Goal: Task Accomplishment & Management: Use online tool/utility

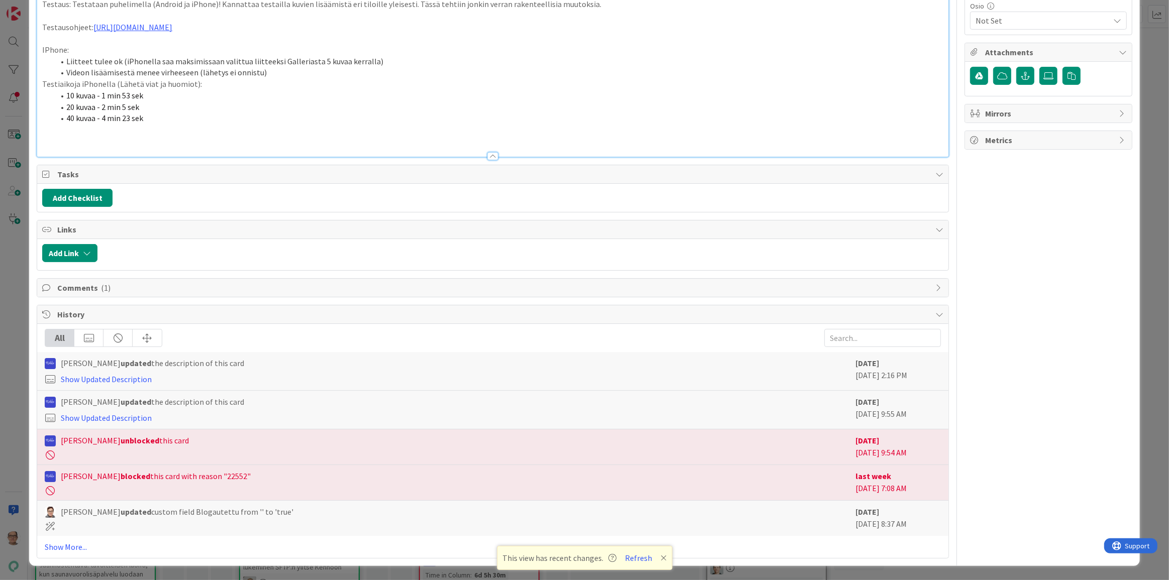
scroll to position [547, 0]
click at [172, 32] on link "[URL][DOMAIN_NAME]" at bounding box center [132, 27] width 79 height 10
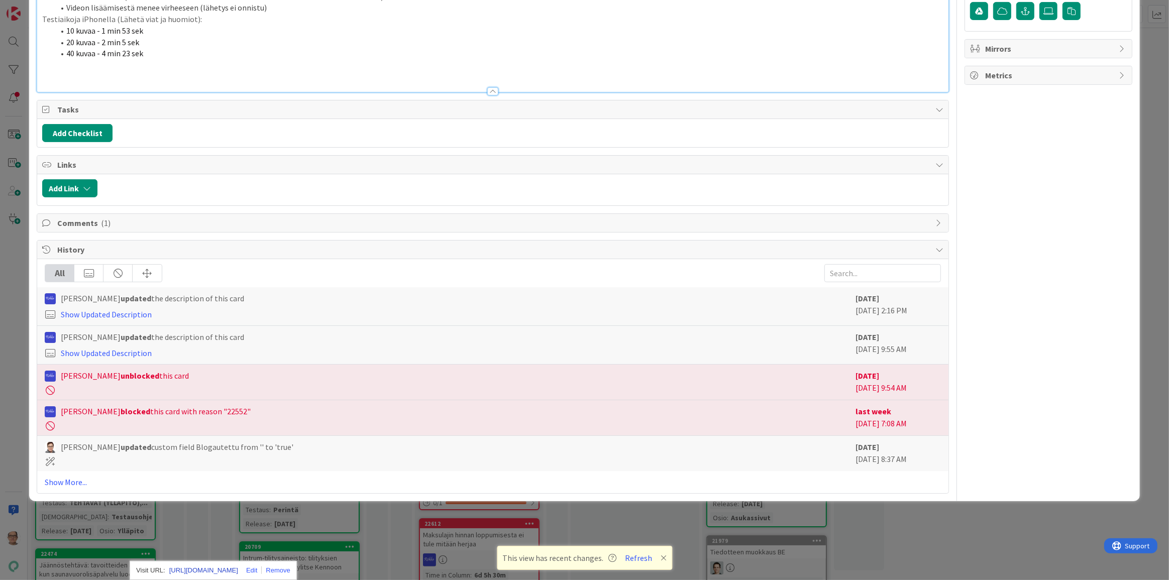
click at [238, 564] on link "[URL][DOMAIN_NAME]" at bounding box center [203, 570] width 69 height 13
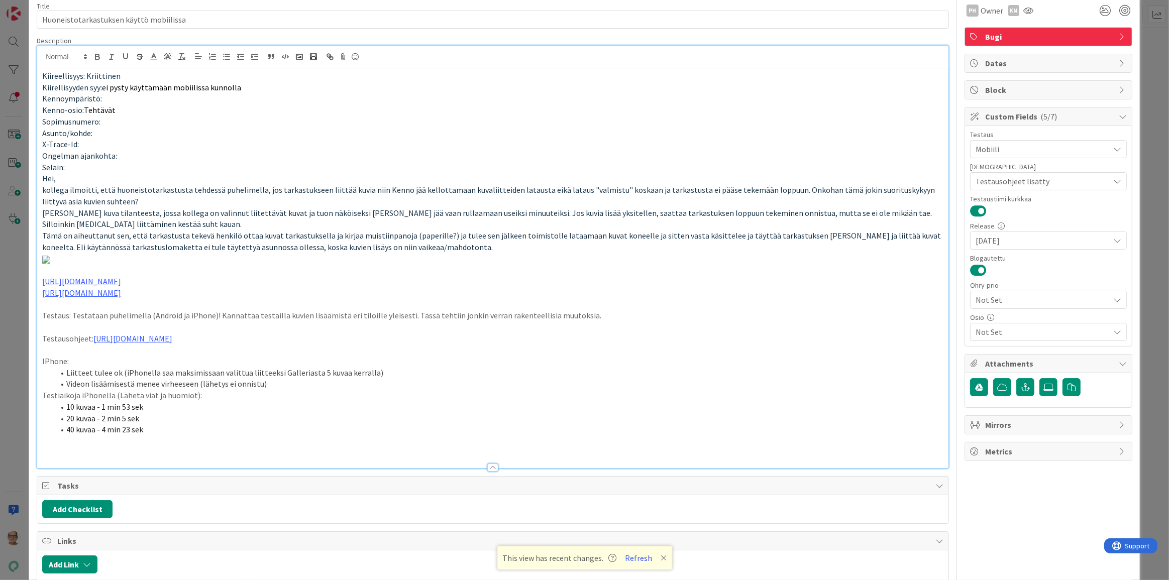
scroll to position [0, 0]
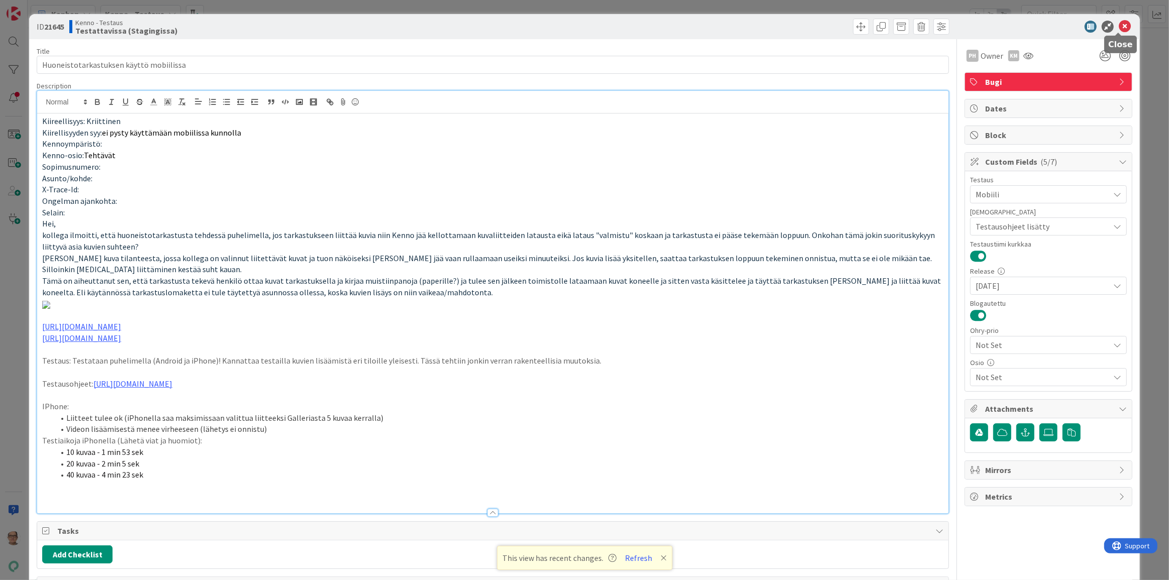
click at [1118, 25] on icon at bounding box center [1124, 27] width 12 height 12
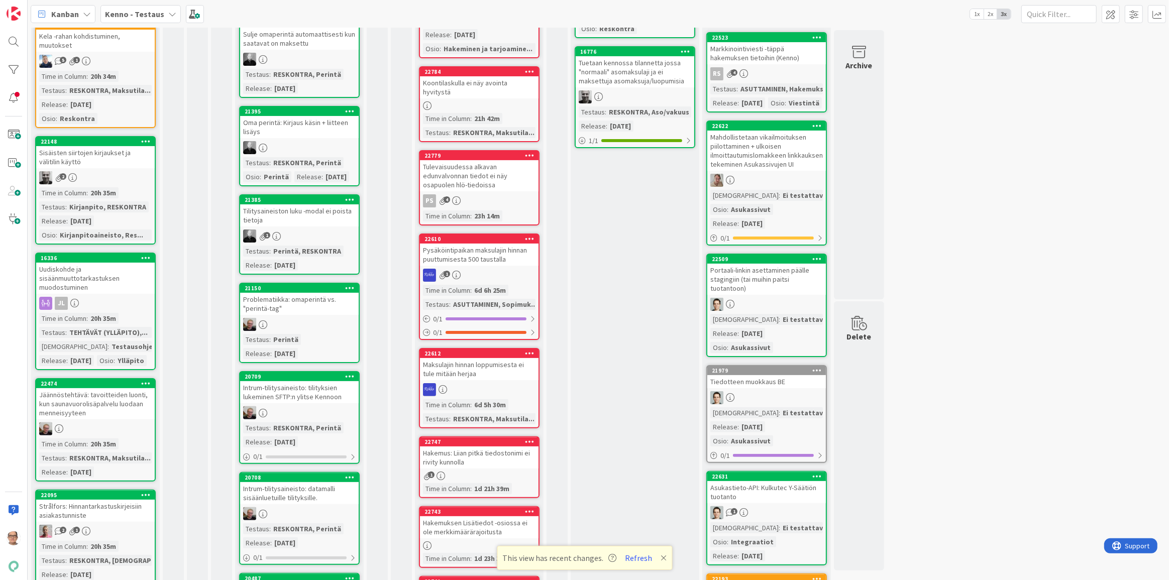
scroll to position [137, 0]
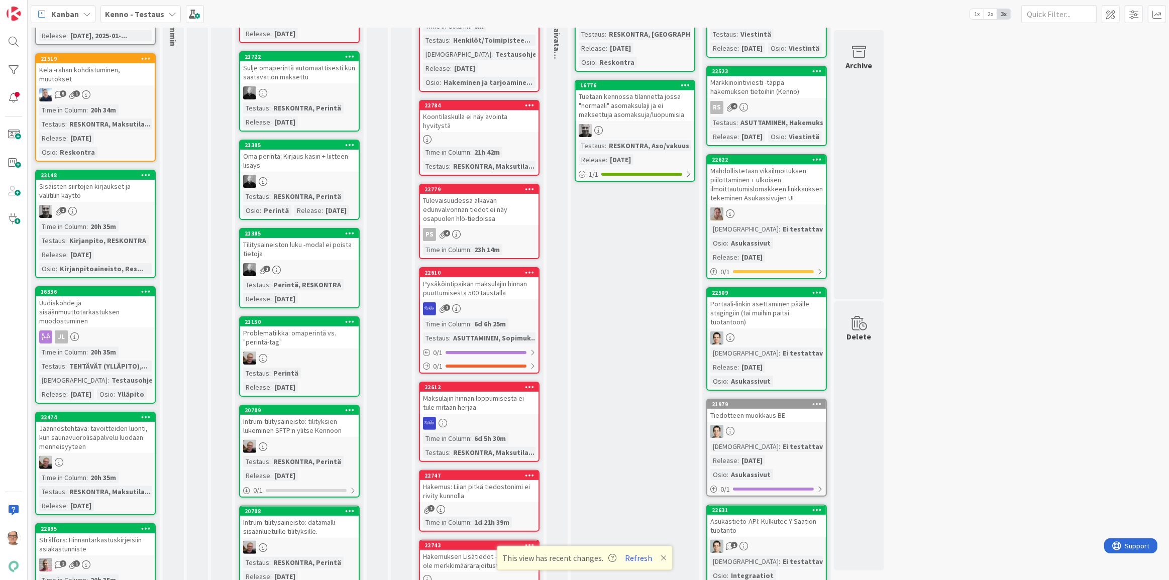
click at [100, 211] on div "2" at bounding box center [95, 211] width 119 height 13
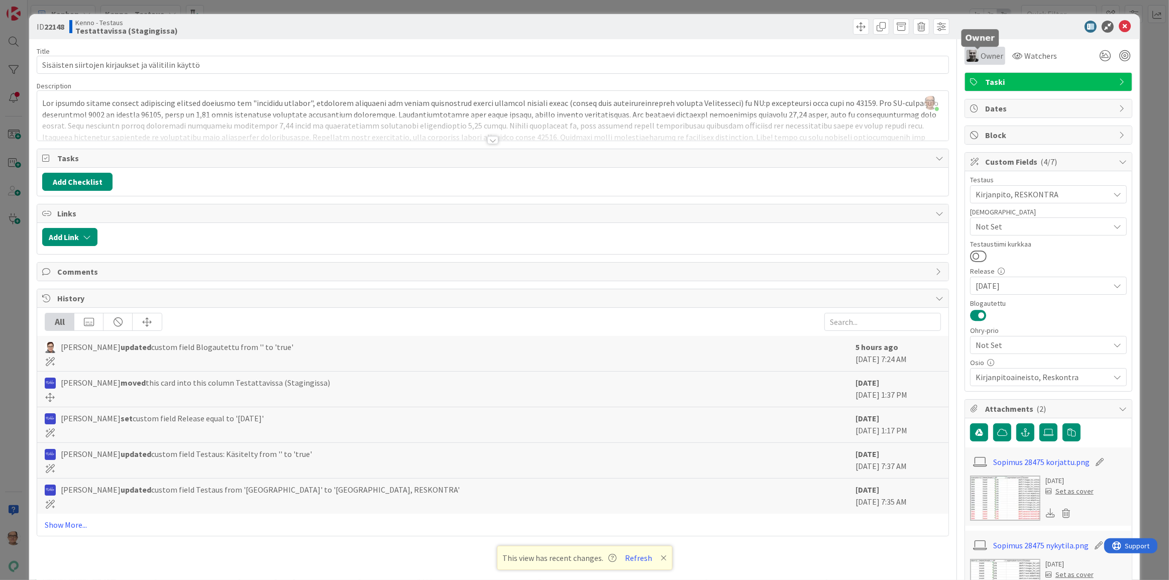
click at [984, 57] on span "Owner" at bounding box center [991, 56] width 23 height 12
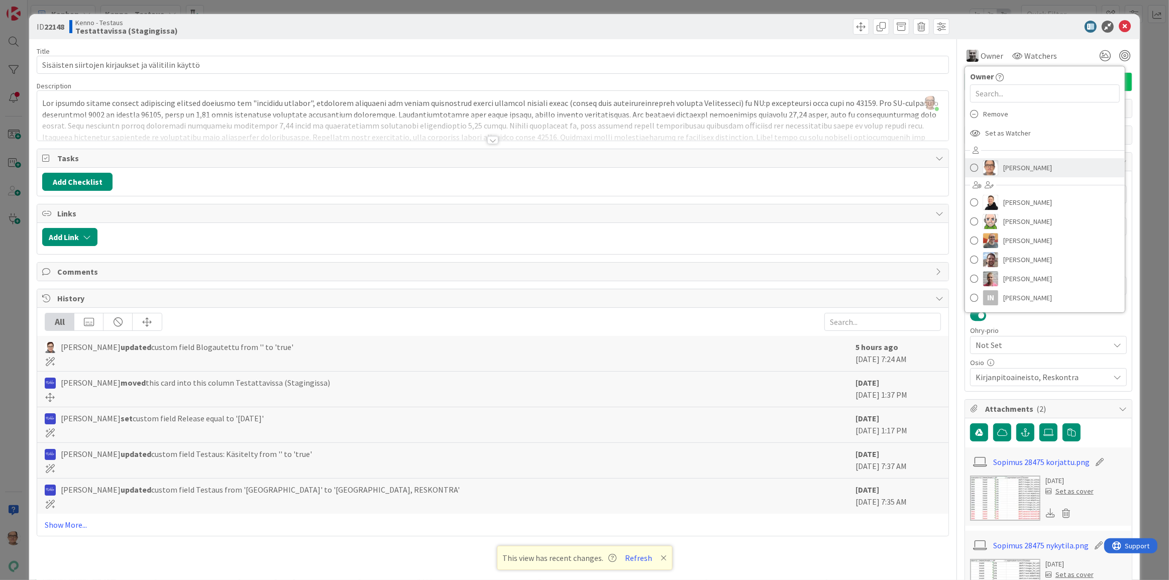
click at [1008, 170] on span "[PERSON_NAME]" at bounding box center [1027, 167] width 49 height 15
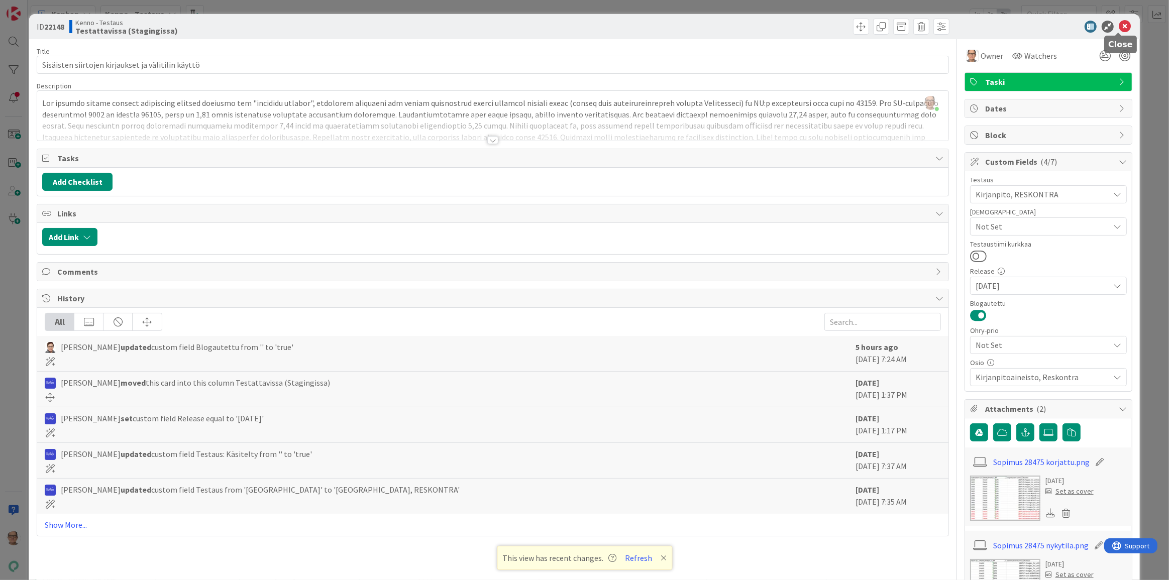
click at [1120, 26] on icon at bounding box center [1124, 27] width 12 height 12
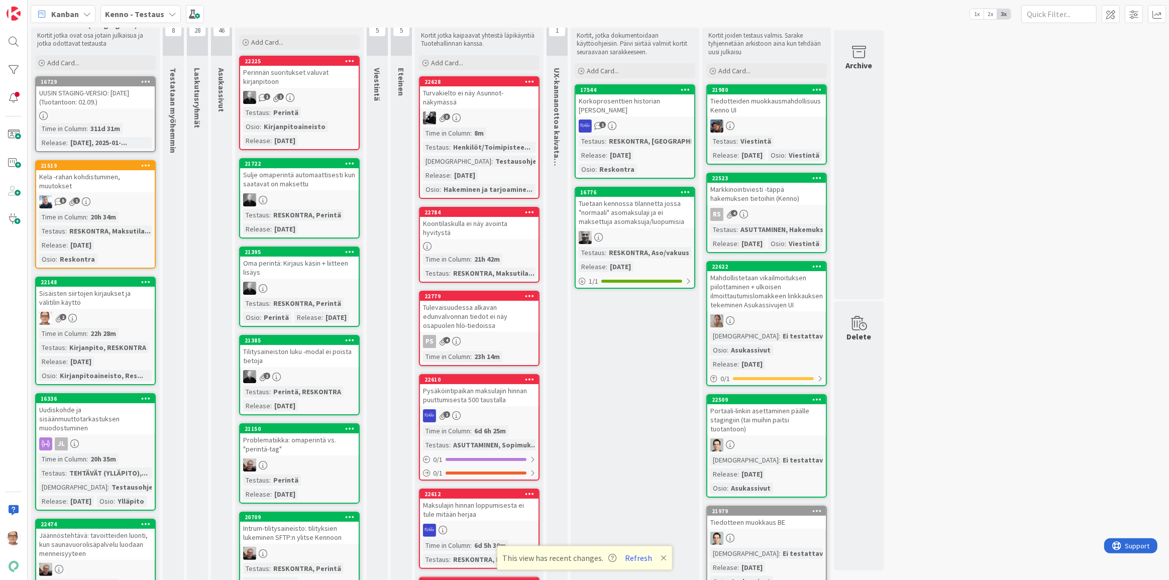
scroll to position [45, 0]
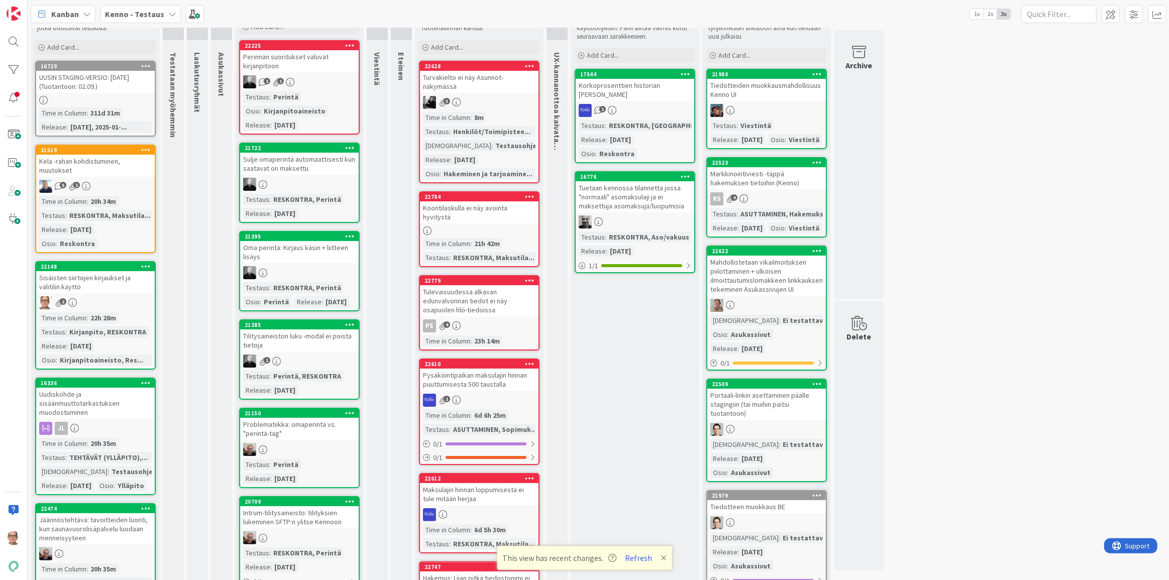
click at [126, 332] on div "Kirjanpito, RESKONTRA" at bounding box center [108, 331] width 82 height 11
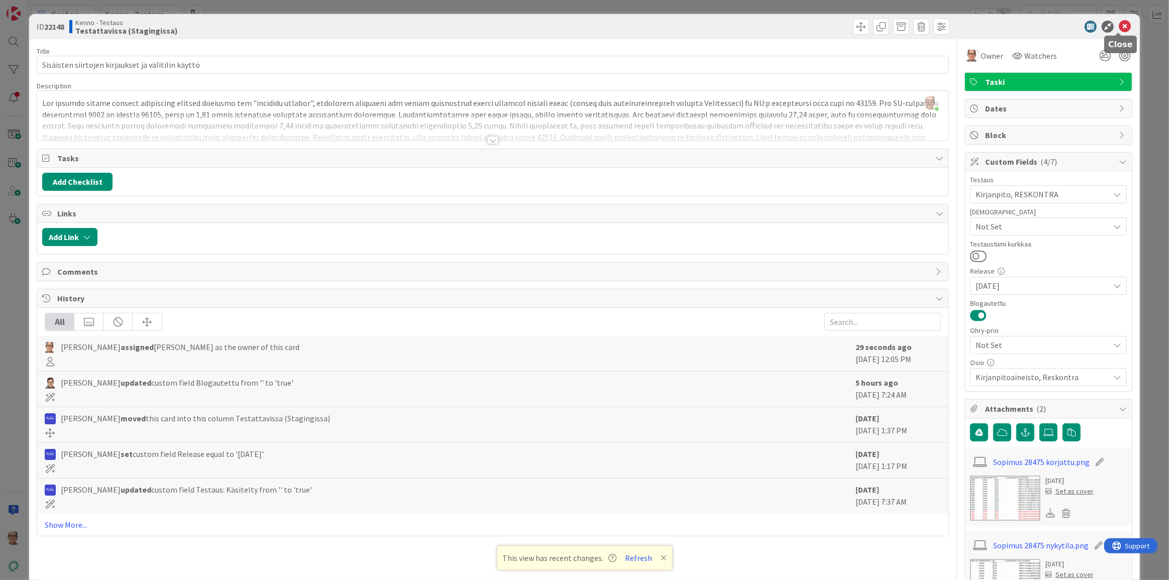
click at [1118, 26] on icon at bounding box center [1124, 27] width 12 height 12
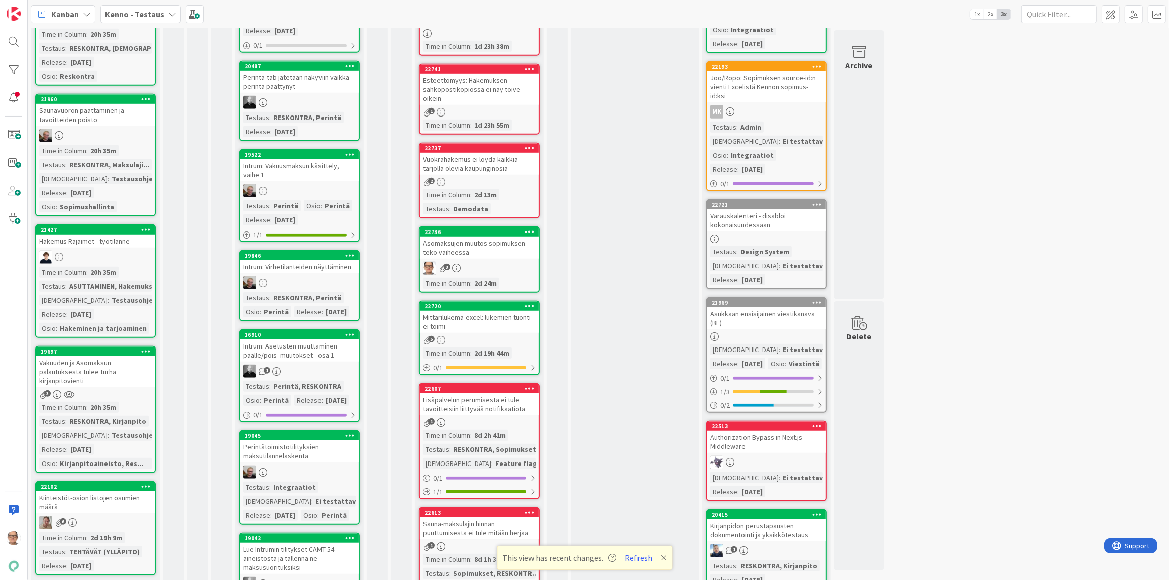
scroll to position [684, 0]
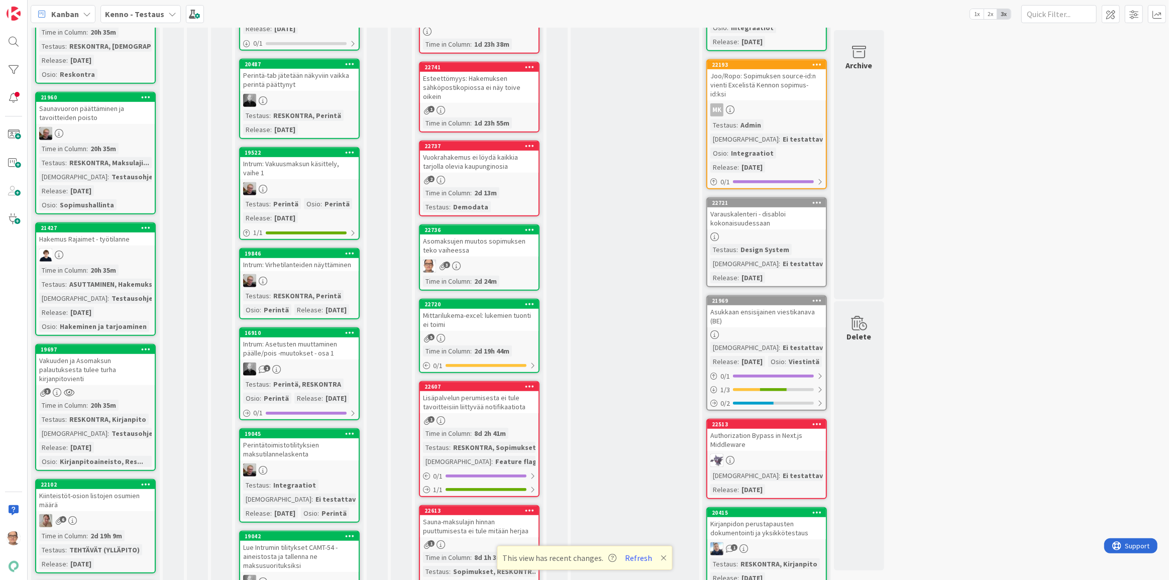
click at [88, 439] on div "[DEMOGRAPHIC_DATA]" at bounding box center [73, 433] width 68 height 11
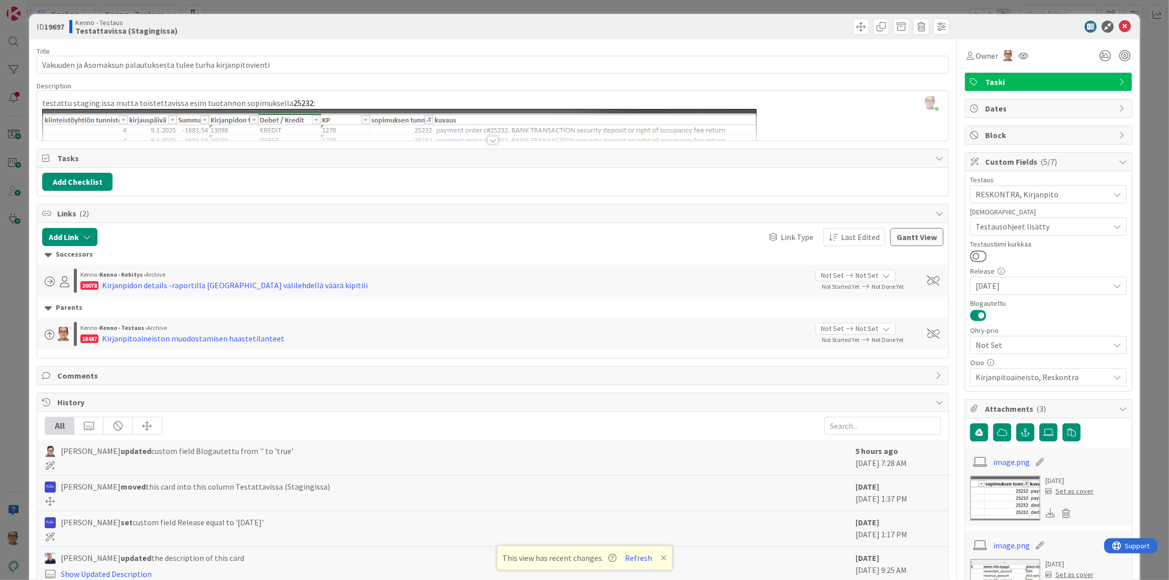
click at [488, 141] on div at bounding box center [492, 140] width 11 height 8
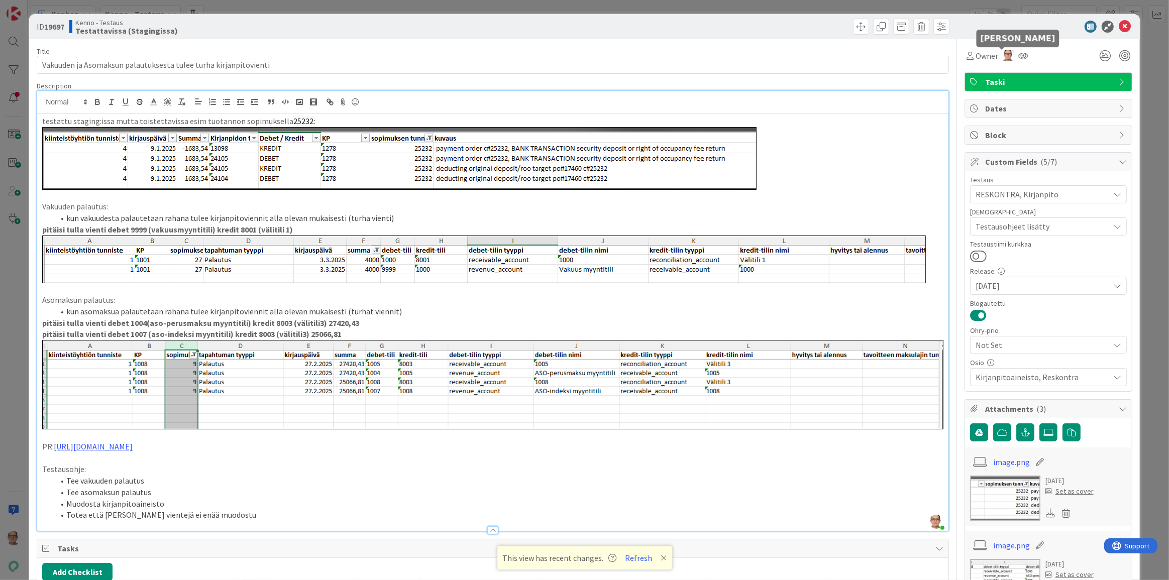
click at [1003, 58] on img at bounding box center [1008, 55] width 11 height 11
click at [965, 77] on link "Remove" at bounding box center [973, 75] width 79 height 16
click at [978, 57] on span "Owner" at bounding box center [986, 56] width 23 height 12
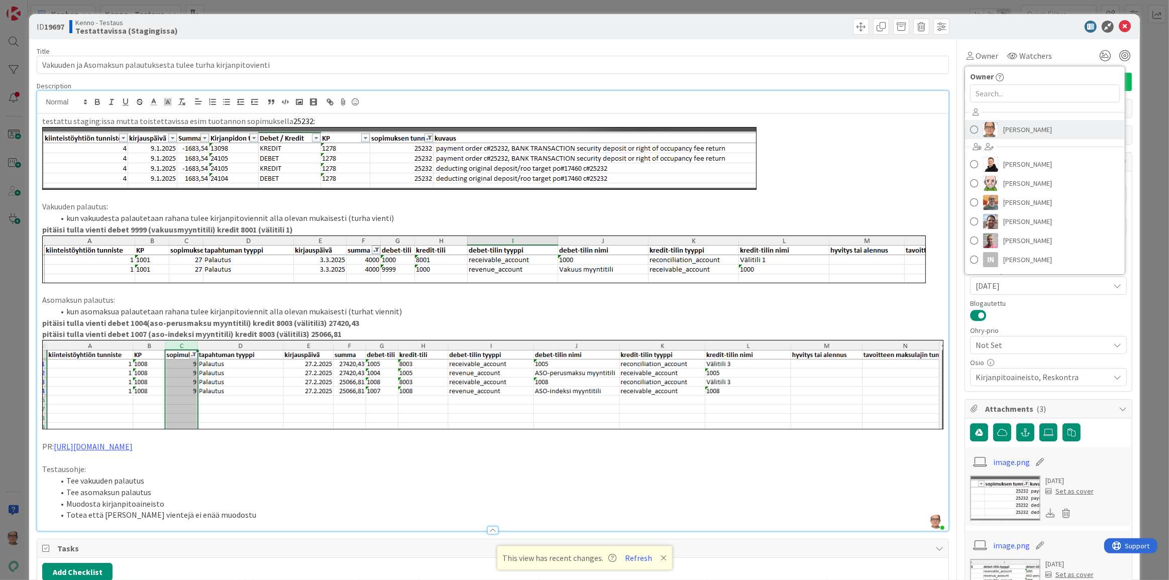
click at [1004, 129] on span "[PERSON_NAME]" at bounding box center [1027, 129] width 49 height 15
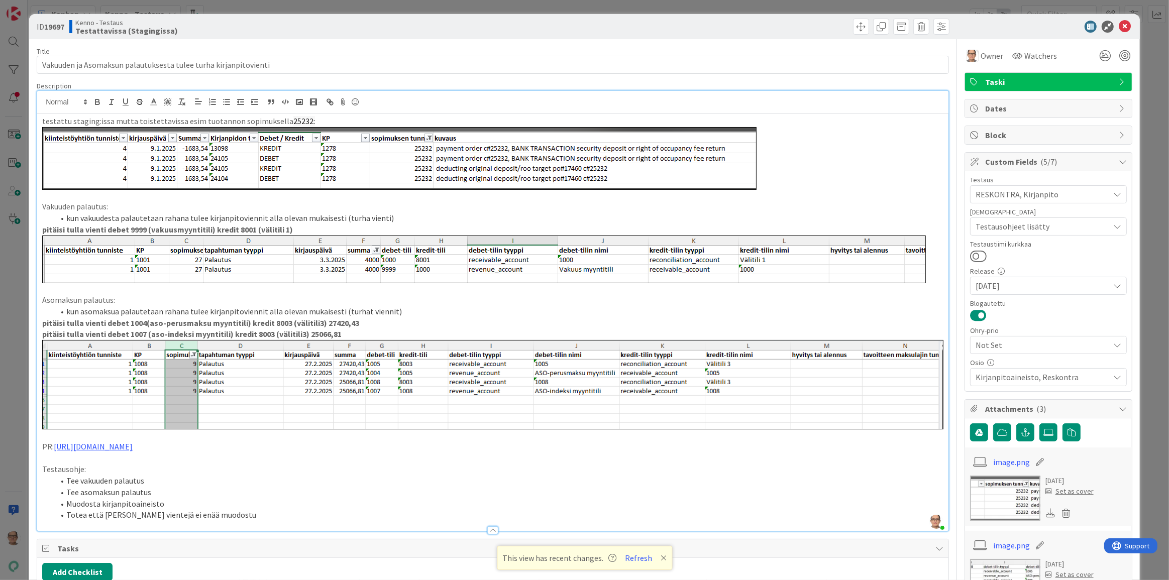
click at [301, 509] on li "Totea että [PERSON_NAME] vientejä ei enää muodostu" at bounding box center [498, 515] width 889 height 12
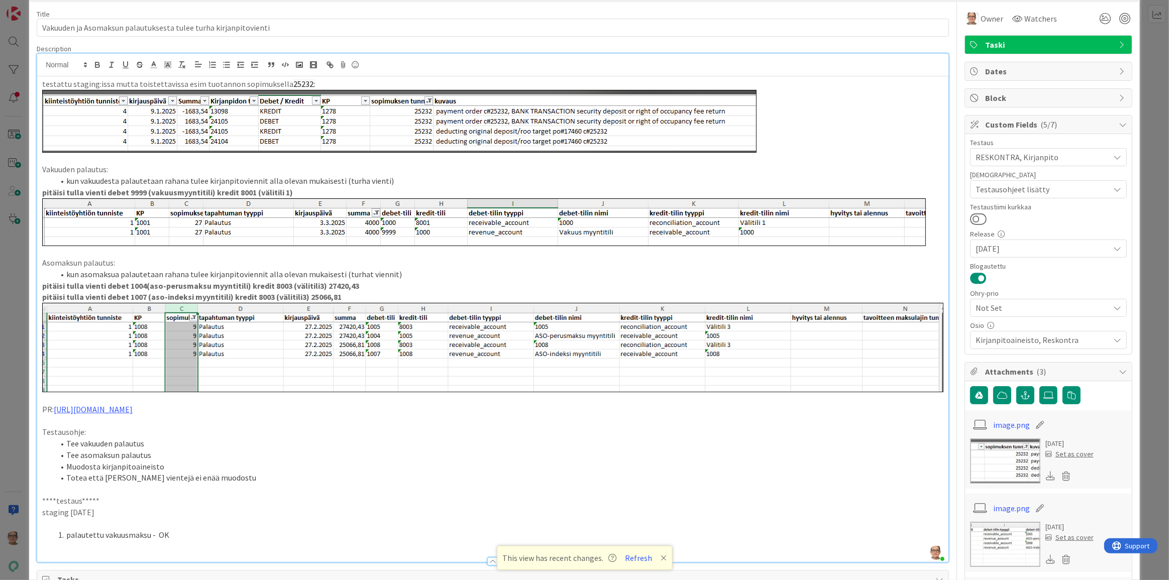
scroll to position [98, 0]
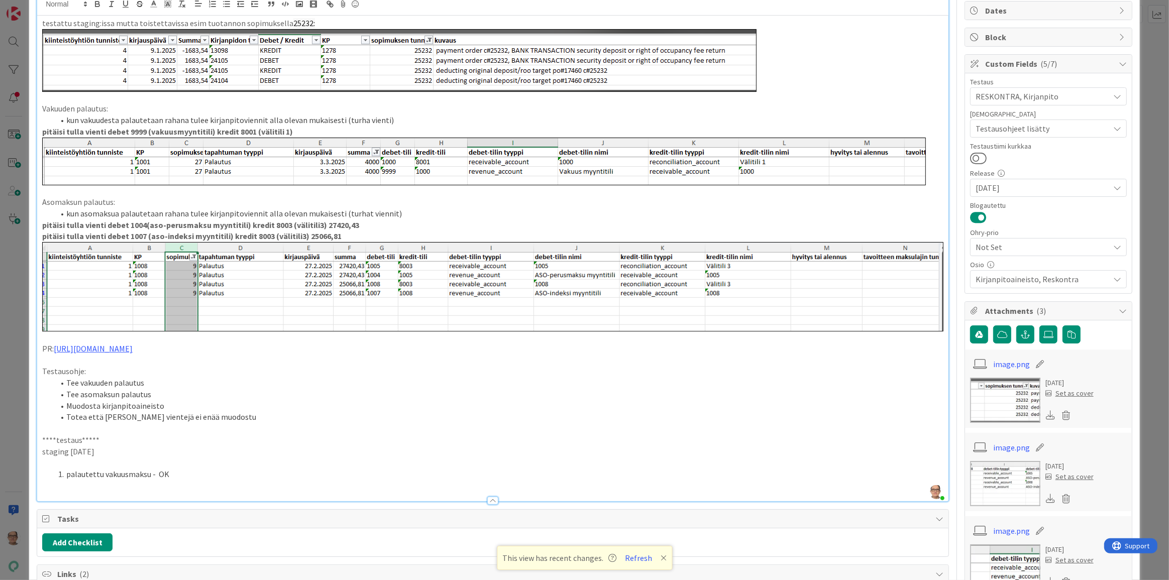
click at [48, 482] on p at bounding box center [492, 486] width 901 height 12
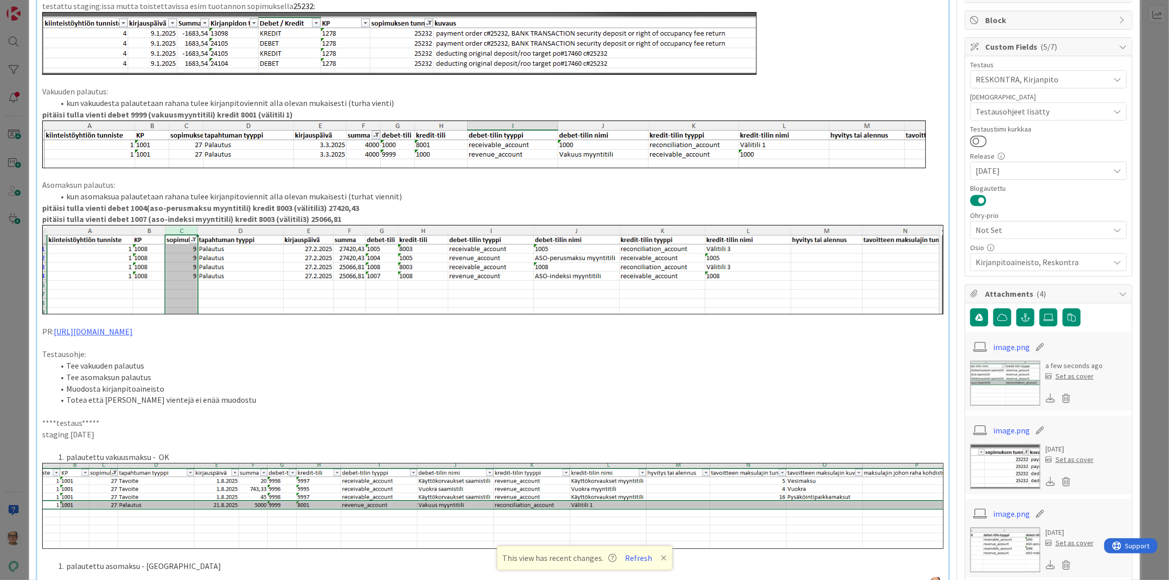
scroll to position [115, 0]
click at [175, 568] on li "palautettu asomaksu - [GEOGRAPHIC_DATA]" at bounding box center [498, 566] width 889 height 12
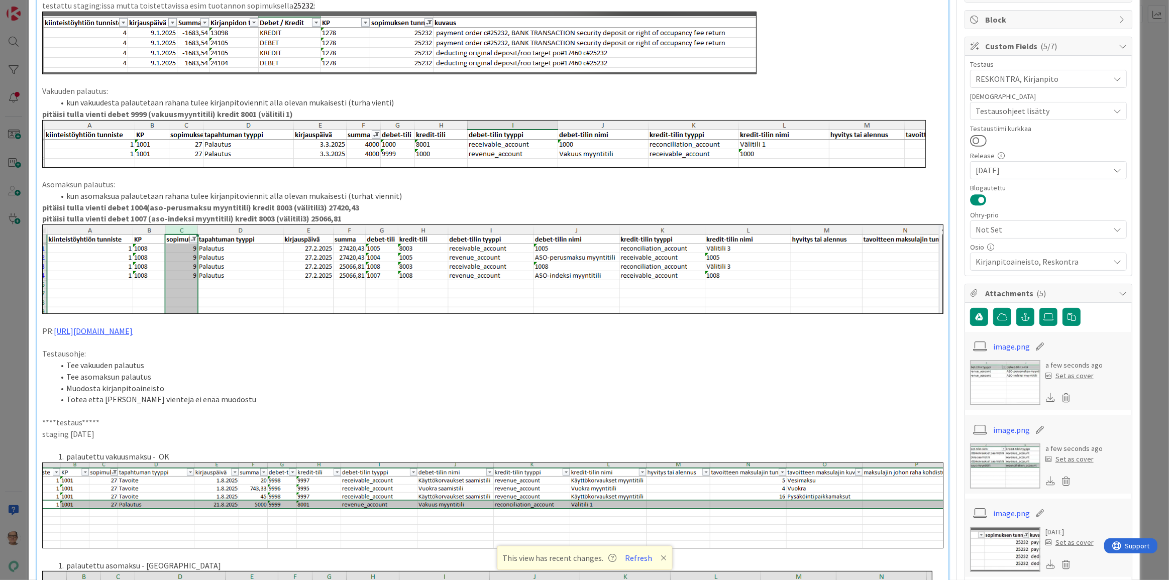
click at [120, 431] on p "staging [DATE]" at bounding box center [492, 434] width 901 height 12
click at [174, 452] on li "palautettu vakuusmaksu - OK" at bounding box center [498, 457] width 889 height 12
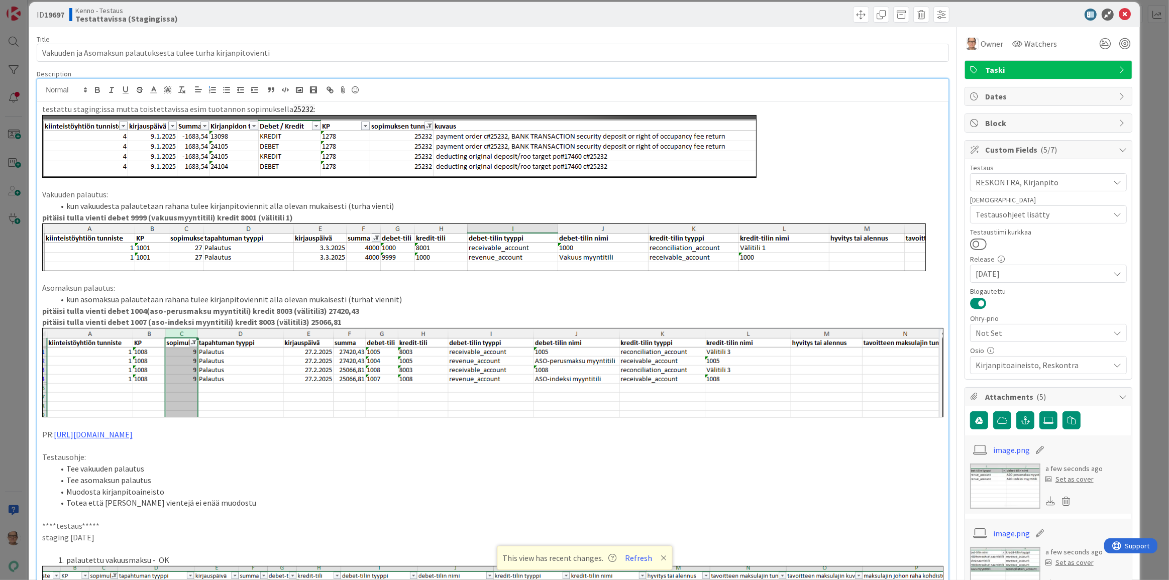
scroll to position [0, 0]
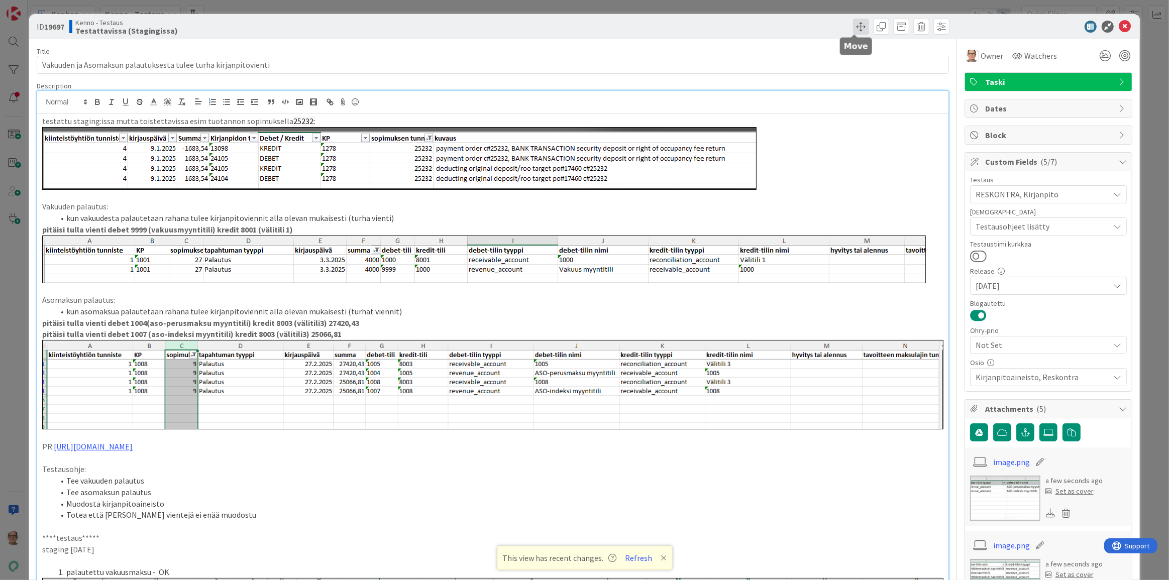
click at [856, 26] on span at bounding box center [861, 27] width 16 height 16
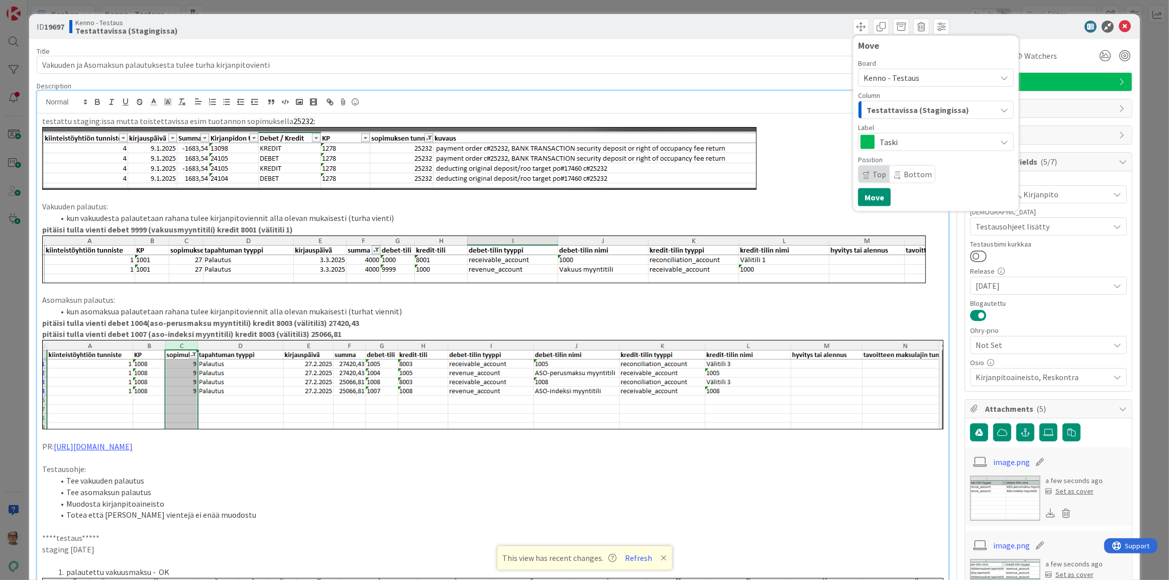
click at [883, 107] on span "Testattavissa (Stagingissa)" at bounding box center [917, 109] width 102 height 13
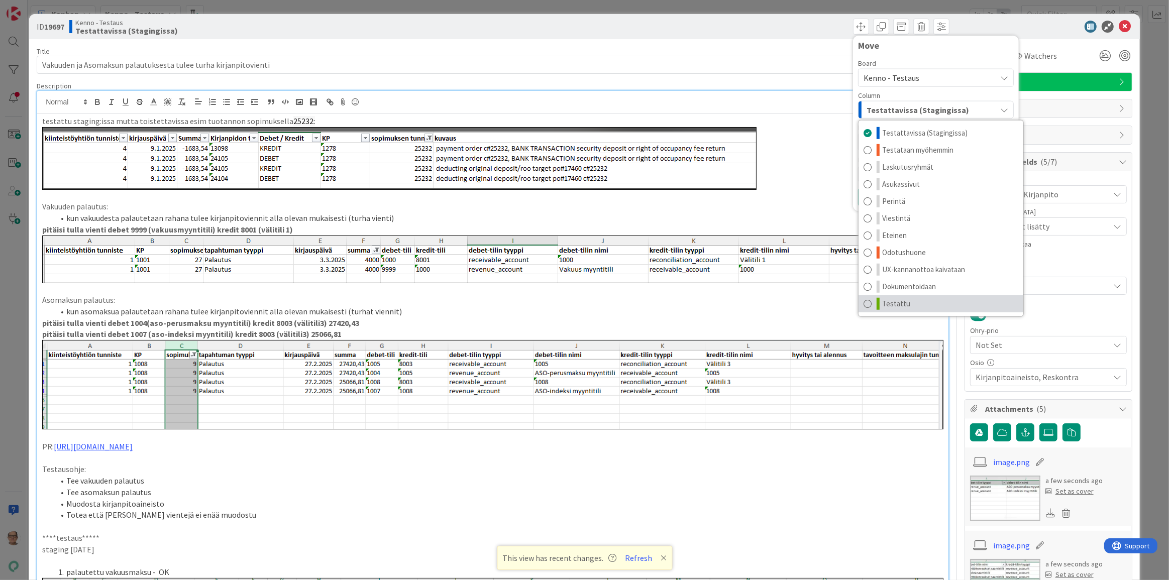
click at [863, 305] on span at bounding box center [867, 304] width 8 height 12
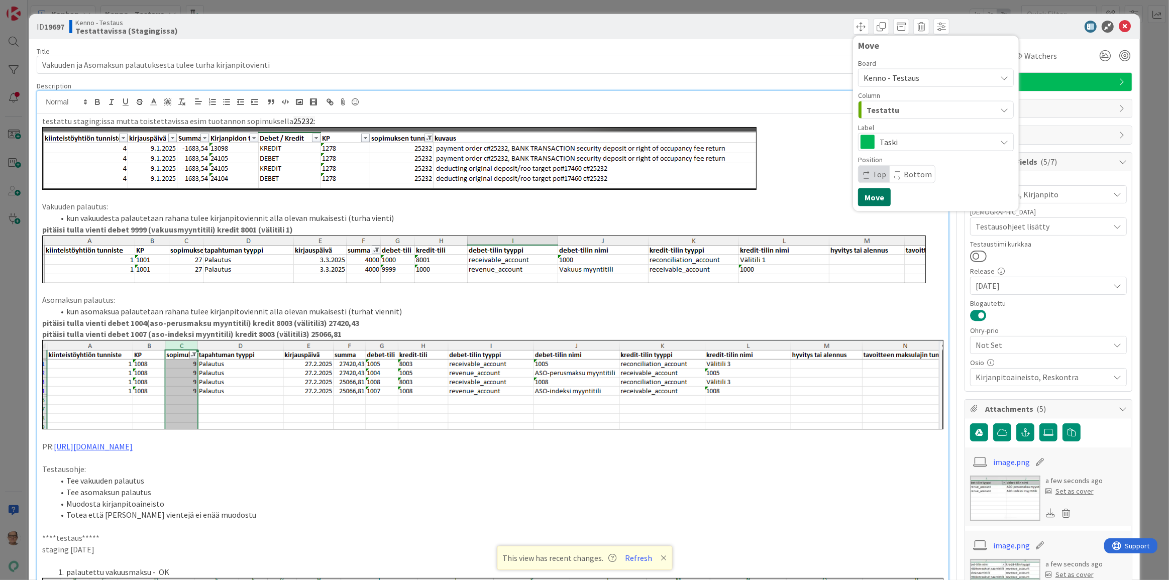
click at [865, 190] on button "Move" at bounding box center [874, 197] width 33 height 18
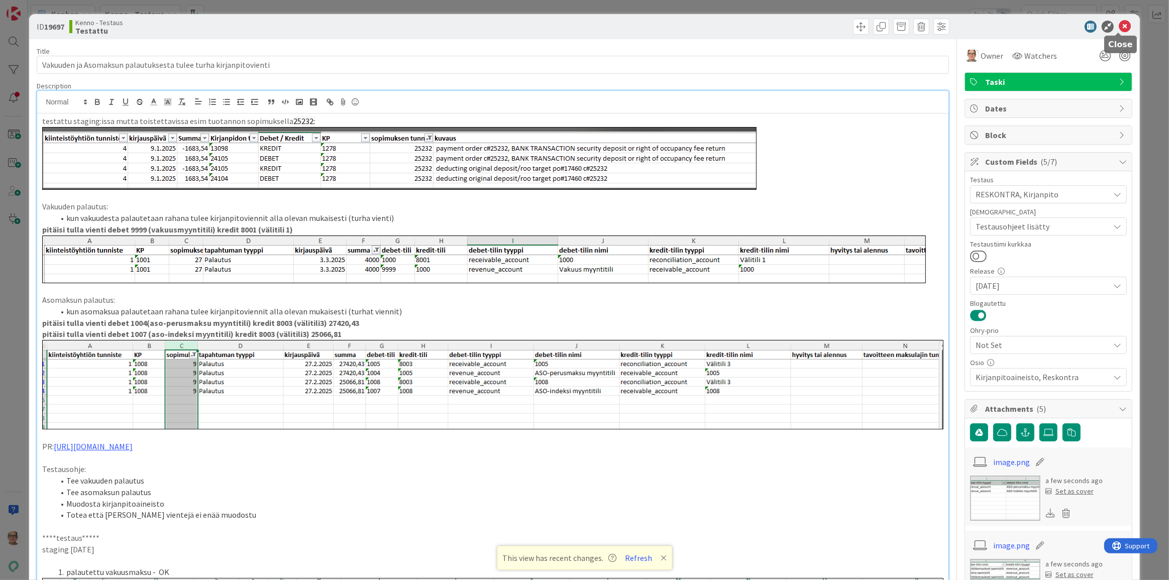
click at [1118, 26] on icon at bounding box center [1124, 27] width 12 height 12
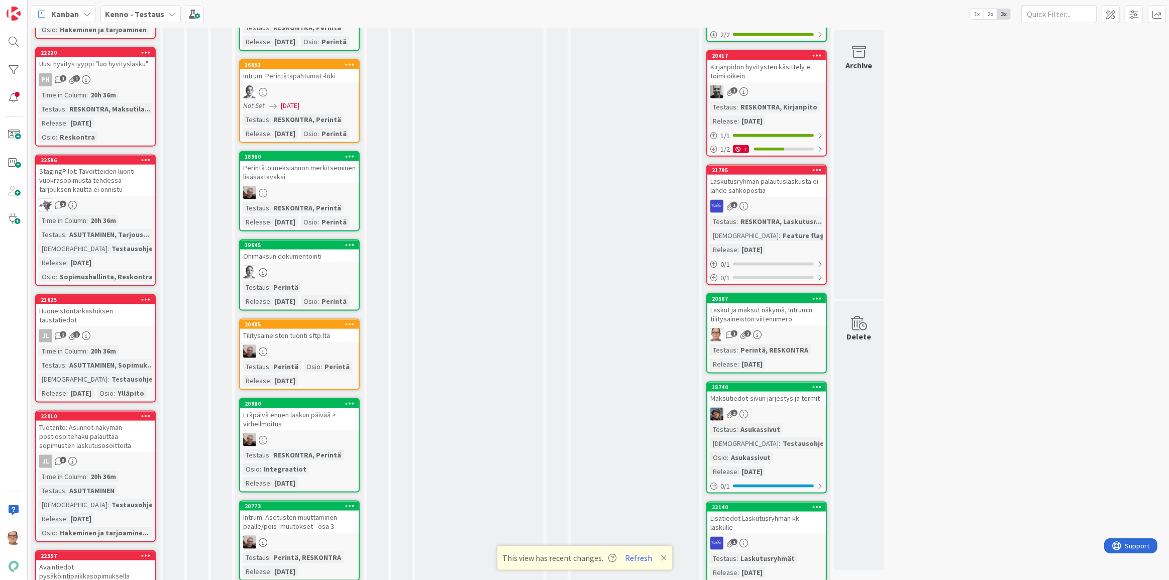
scroll to position [1507, 0]
